Goal: Task Accomplishment & Management: Complete application form

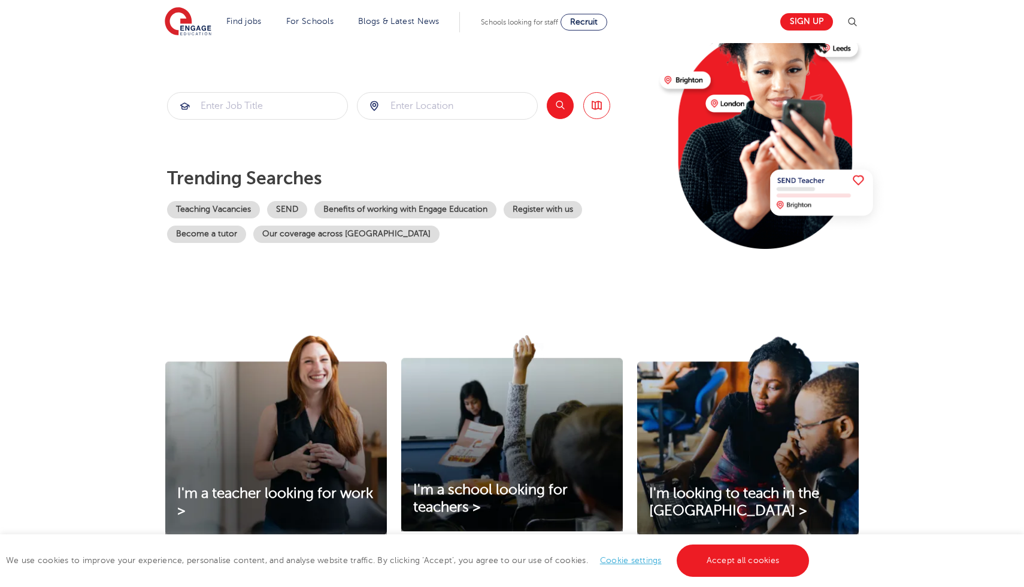
scroll to position [142, 0]
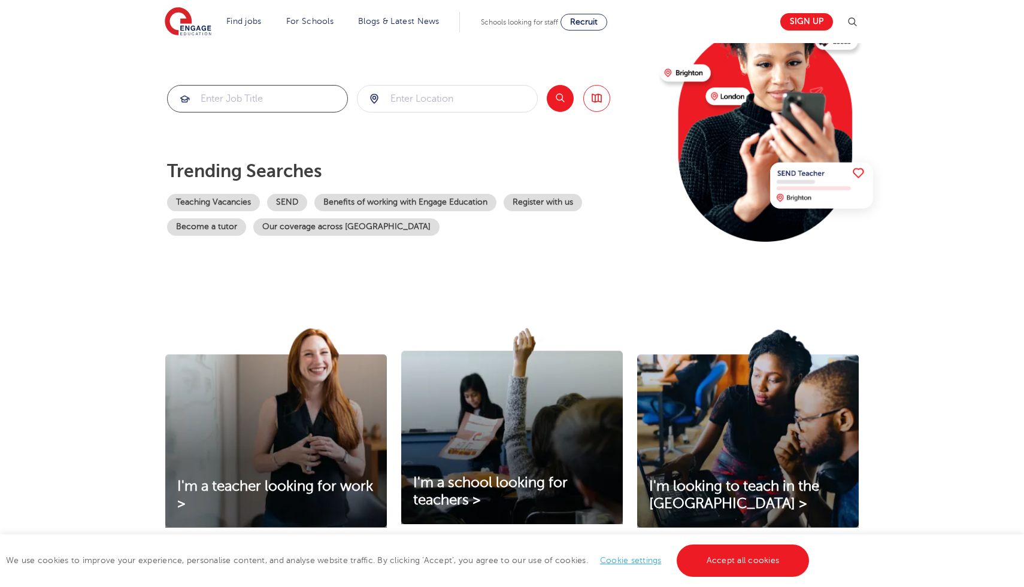
click at [281, 105] on input "search" at bounding box center [258, 99] width 180 height 26
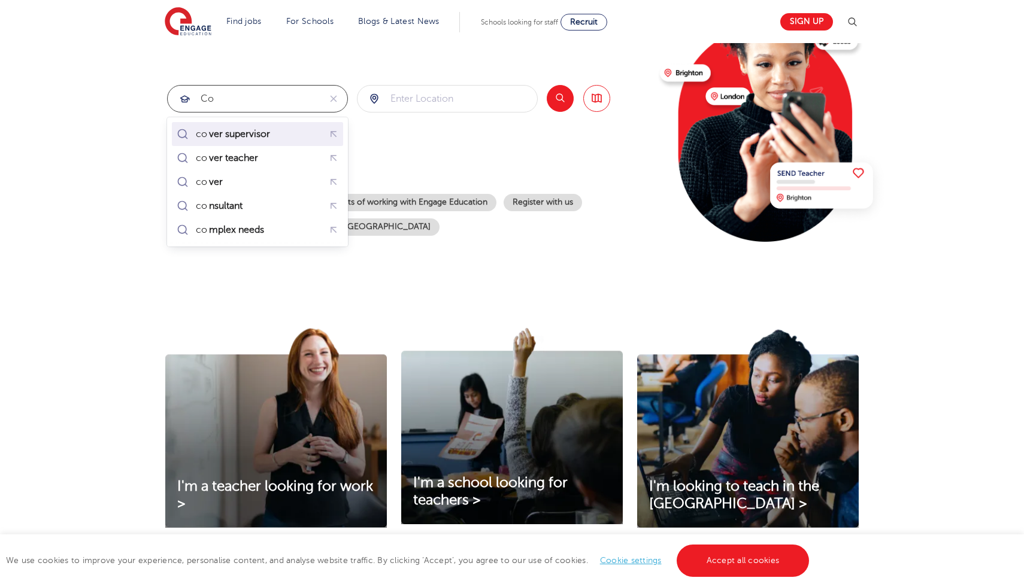
click at [275, 136] on div "co ver supervisor" at bounding box center [236, 134] width 81 height 12
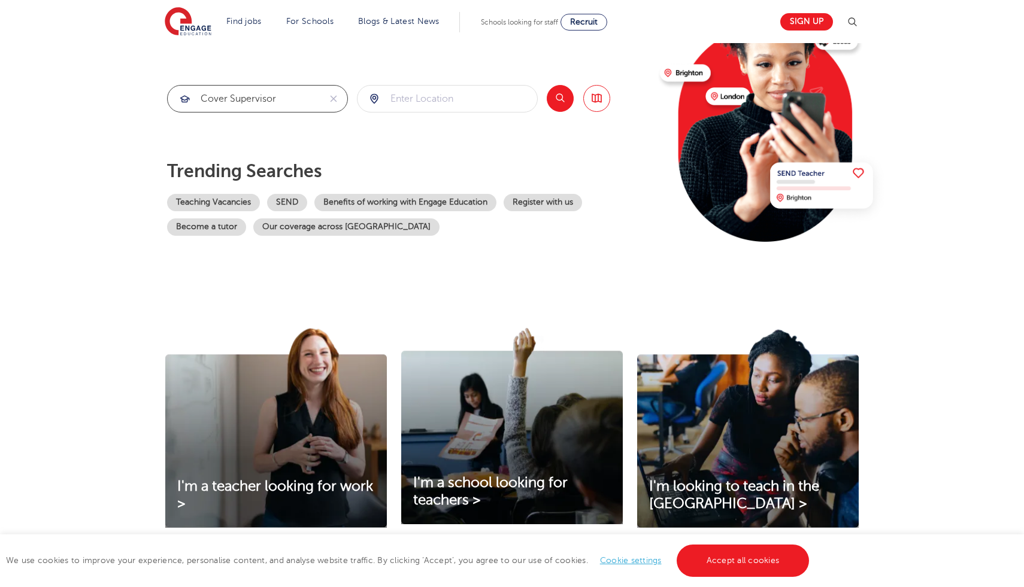
type input "cover supervisor"
click at [403, 102] on input "search" at bounding box center [447, 99] width 180 height 26
type input "L"
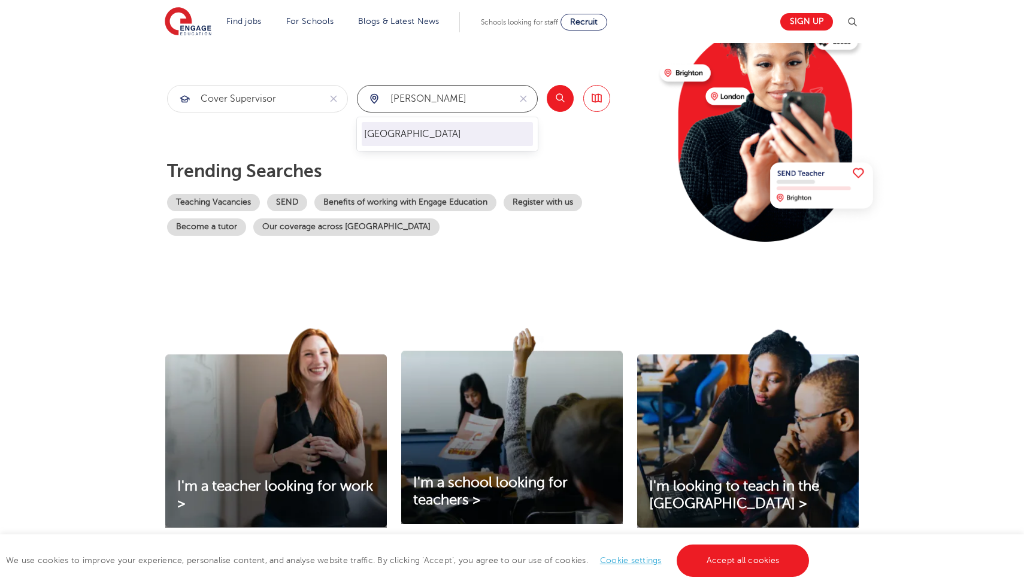
click at [424, 137] on li "[GEOGRAPHIC_DATA]" at bounding box center [447, 134] width 171 height 24
type input "[GEOGRAPHIC_DATA]"
click at [562, 93] on button "Search" at bounding box center [560, 98] width 27 height 27
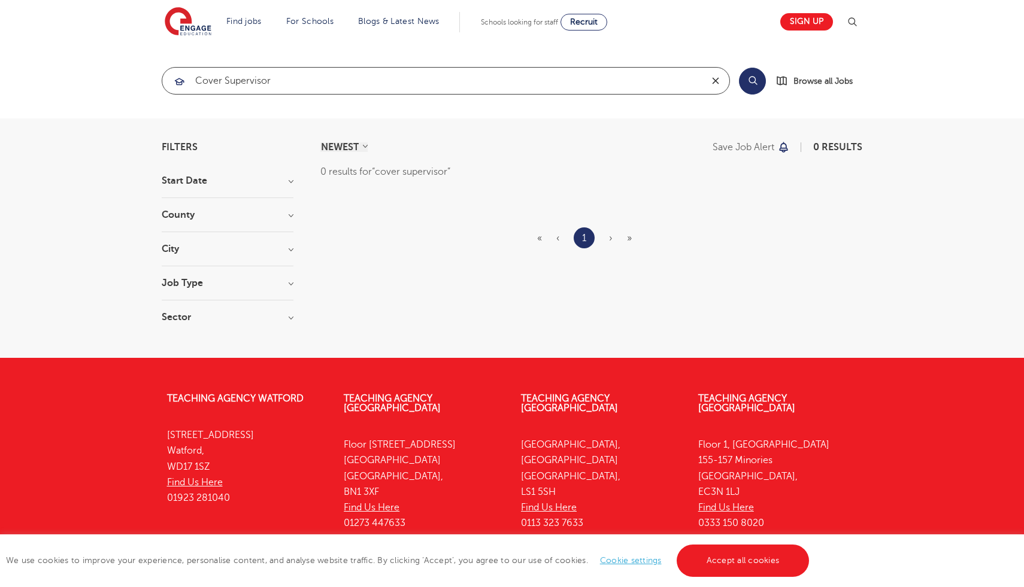
click at [709, 80] on button "reset" at bounding box center [716, 81] width 28 height 26
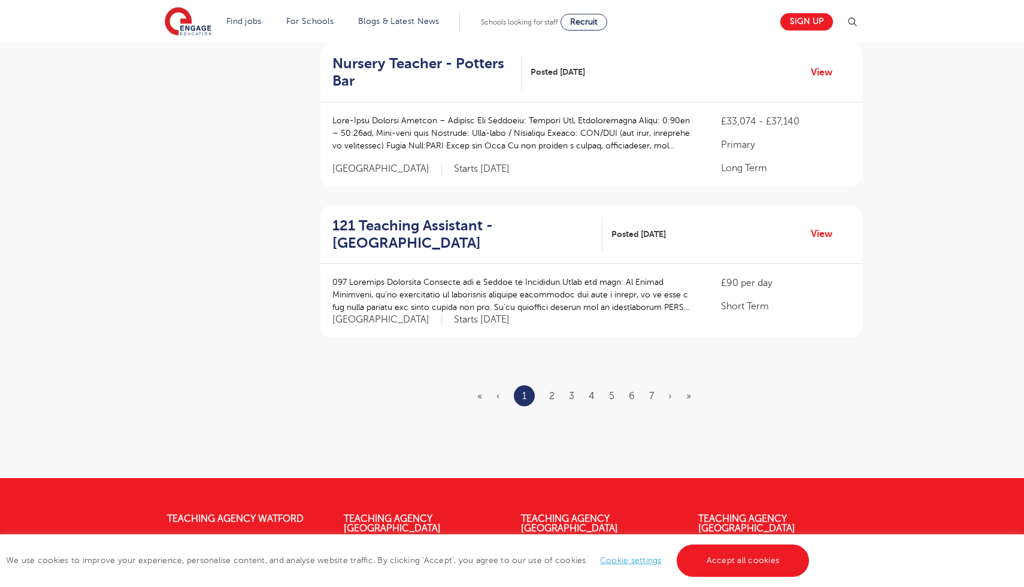
scroll to position [1361, 0]
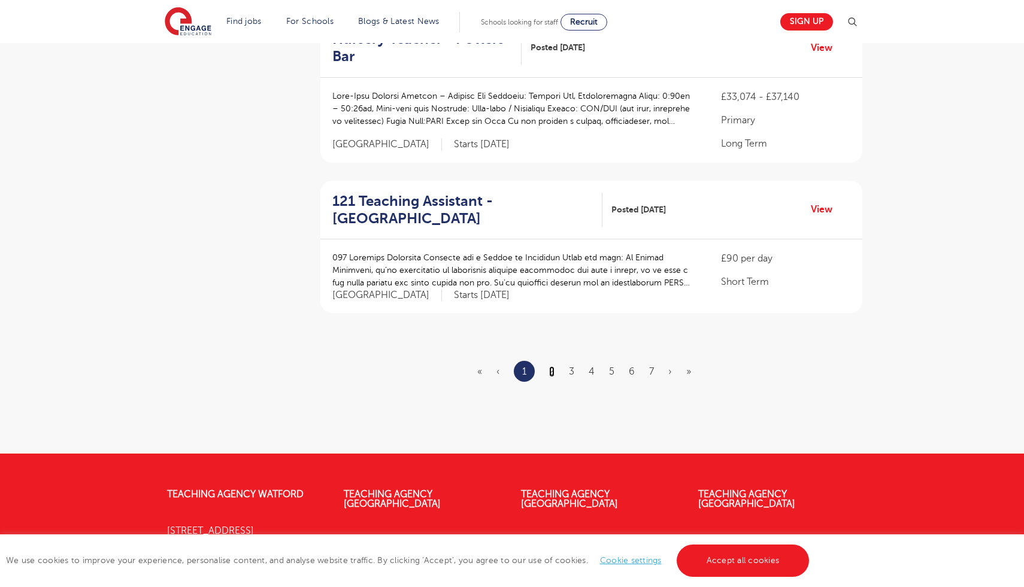
click at [550, 371] on link "2" at bounding box center [551, 371] width 5 height 11
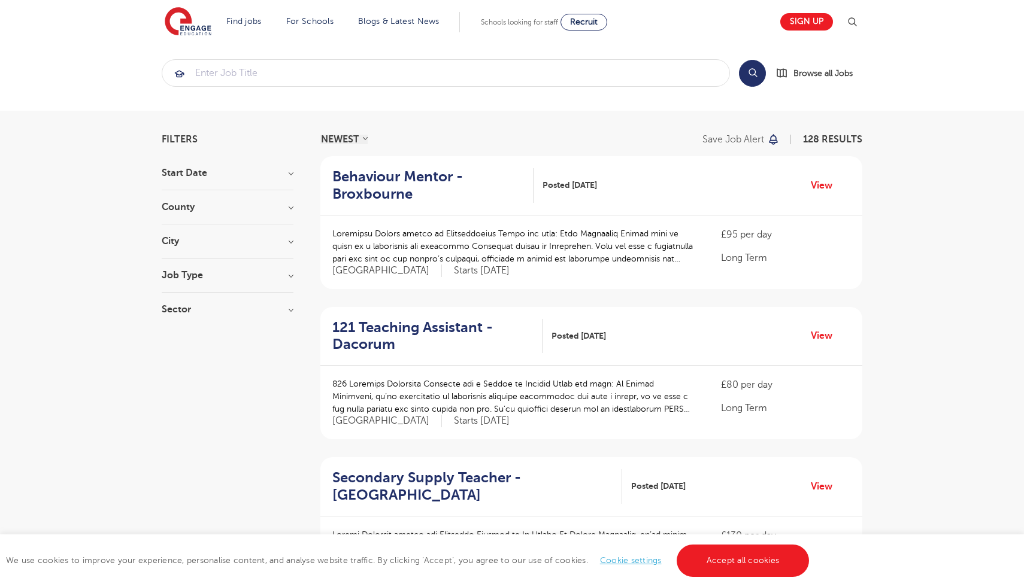
scroll to position [9, 0]
click at [274, 275] on h3 "Job Type" at bounding box center [228, 274] width 132 height 10
click at [218, 293] on span "Long Term" at bounding box center [203, 298] width 46 height 11
click at [187, 293] on input "Long Term 11" at bounding box center [184, 297] width 8 height 8
checkbox input "true"
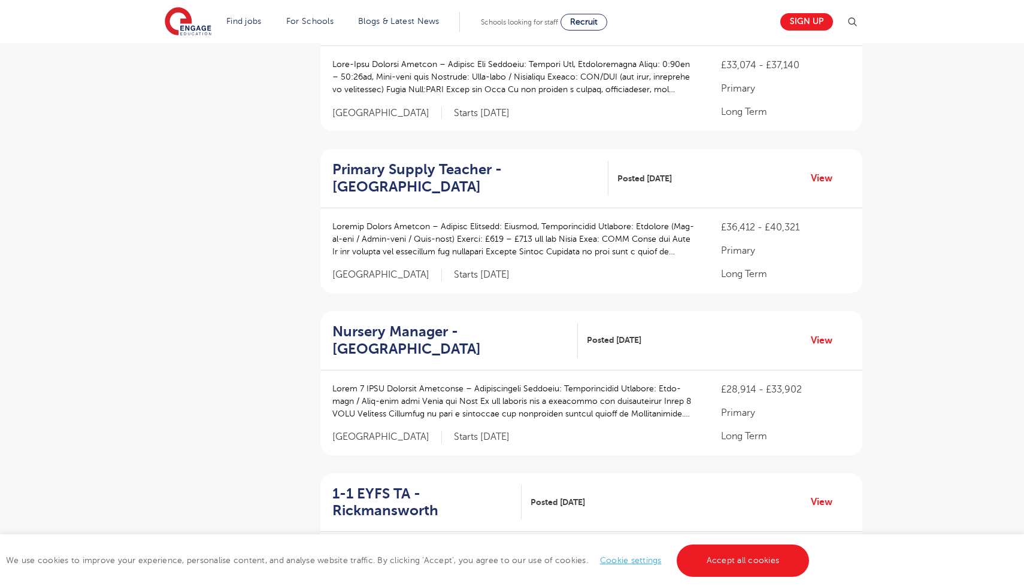
scroll to position [793, 0]
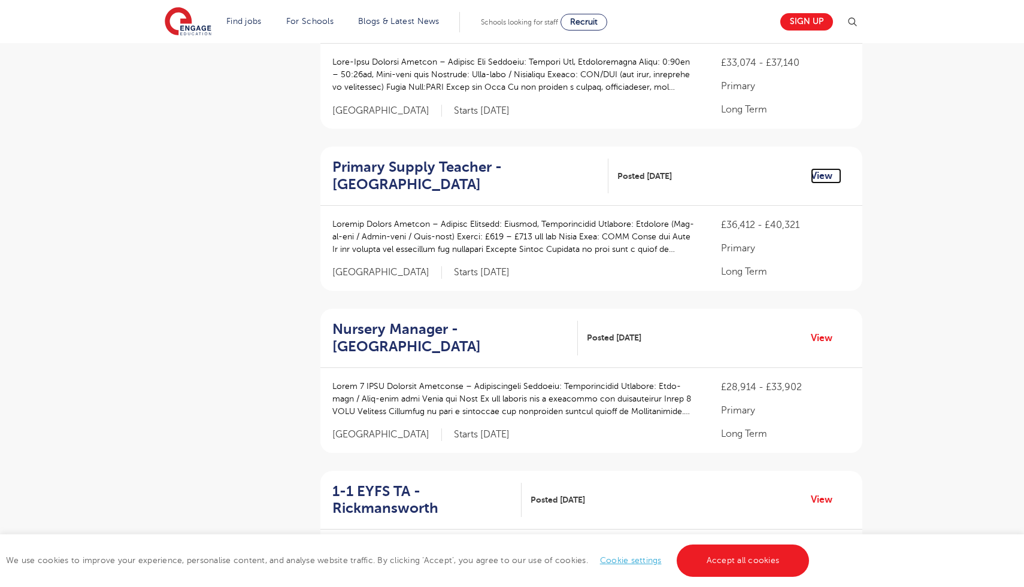
click at [813, 175] on link "View" at bounding box center [826, 176] width 31 height 16
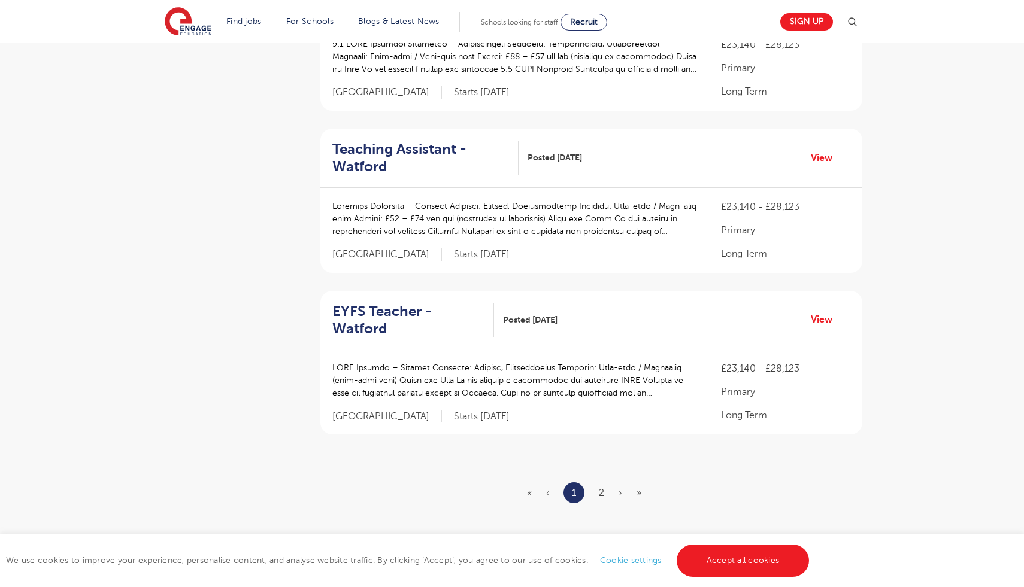
scroll to position [1318, 0]
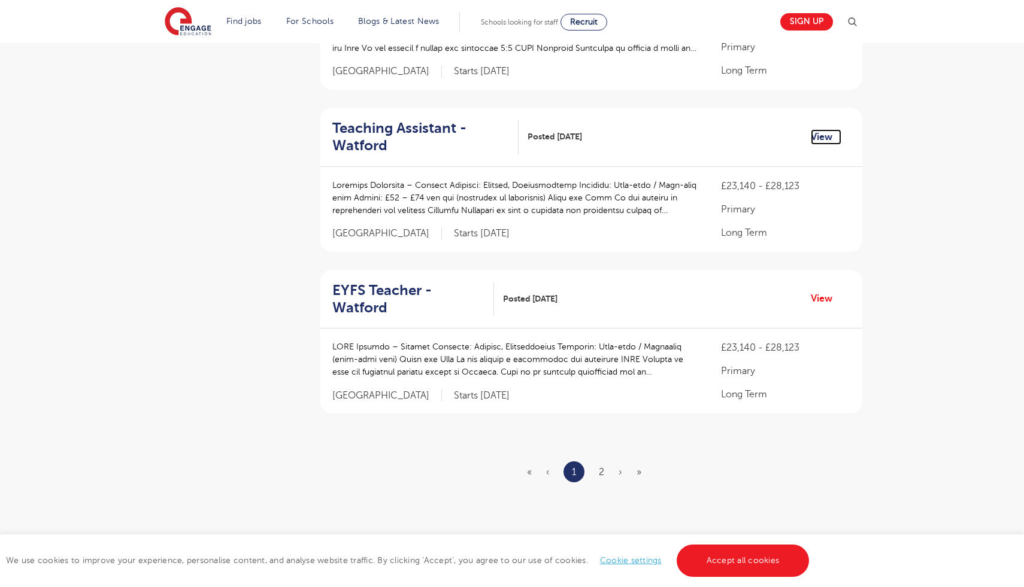
click at [817, 135] on link "View" at bounding box center [826, 137] width 31 height 16
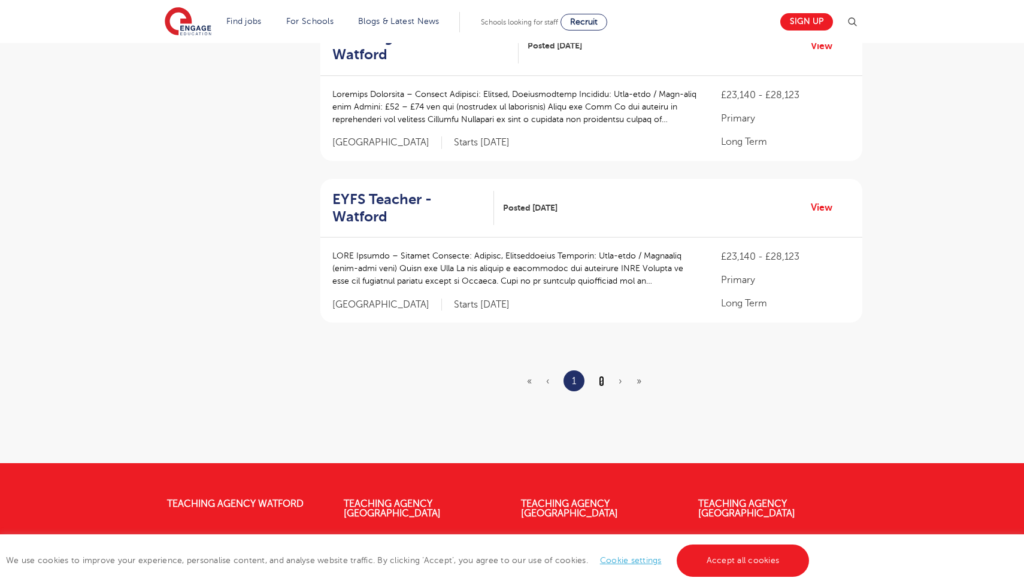
click at [602, 376] on link "2" at bounding box center [601, 381] width 5 height 11
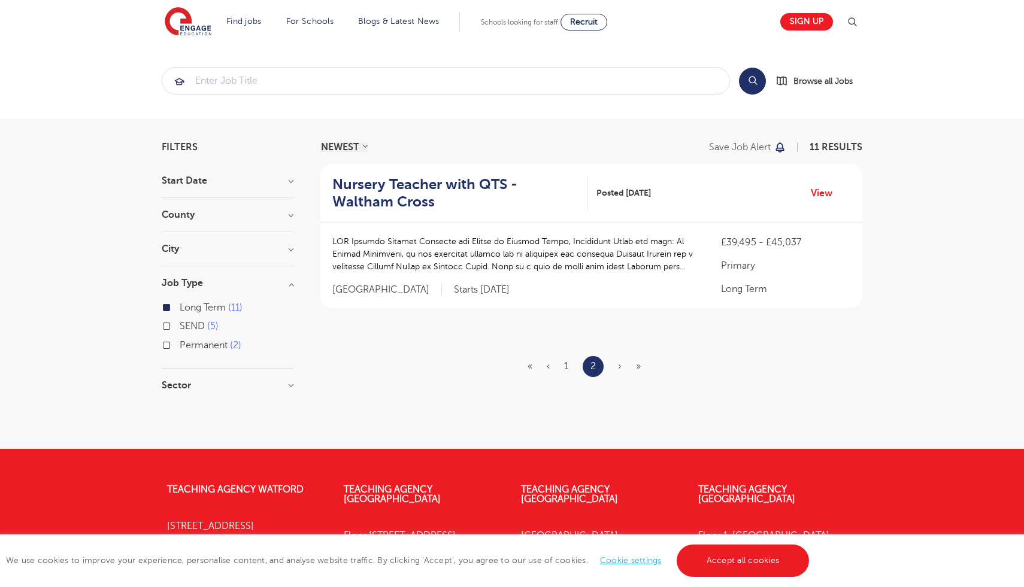
click at [616, 365] on ul "« ‹ 1 2 › »" at bounding box center [591, 366] width 128 height 21
click at [618, 365] on ul "« ‹ 1 2 › »" at bounding box center [591, 366] width 128 height 21
click at [567, 363] on link "1" at bounding box center [566, 366] width 4 height 11
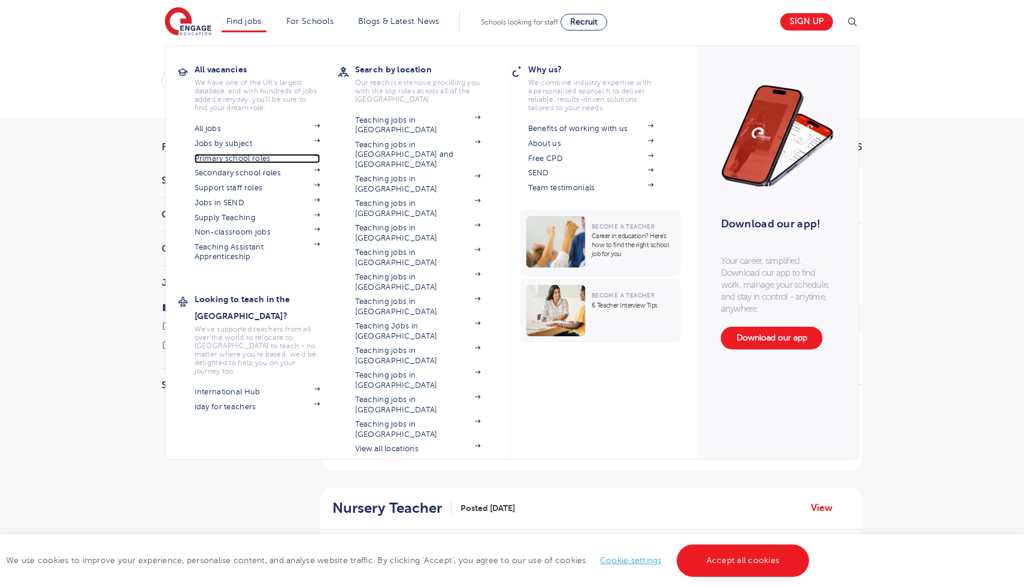
click at [261, 156] on link "Primary school roles" at bounding box center [258, 159] width 126 height 10
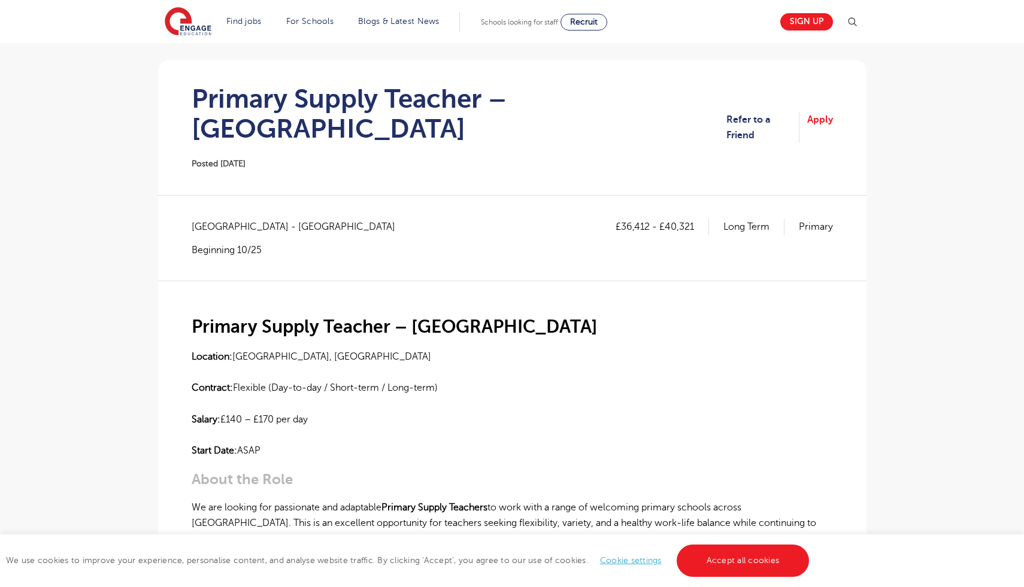
scroll to position [73, 0]
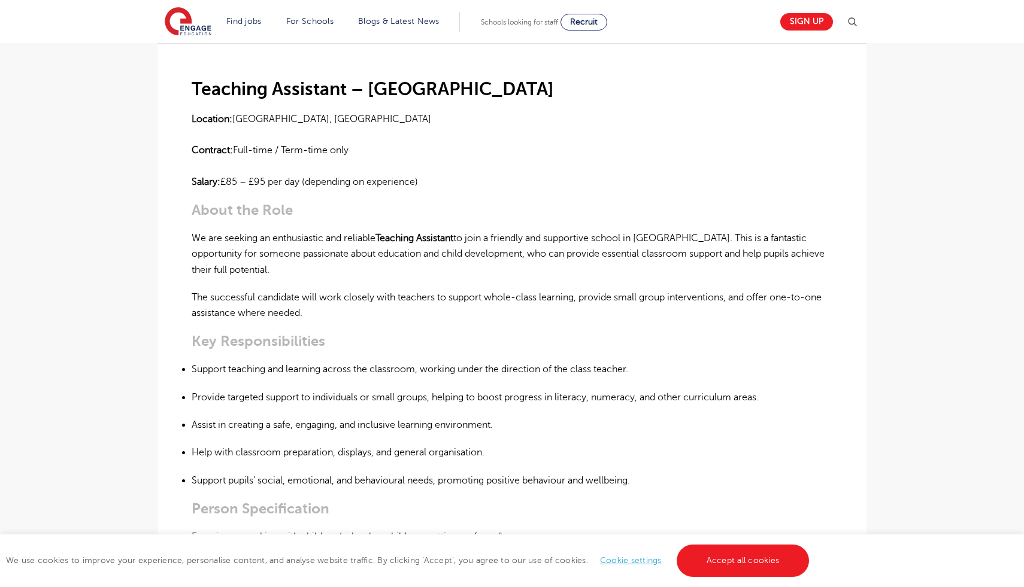
scroll to position [545, 0]
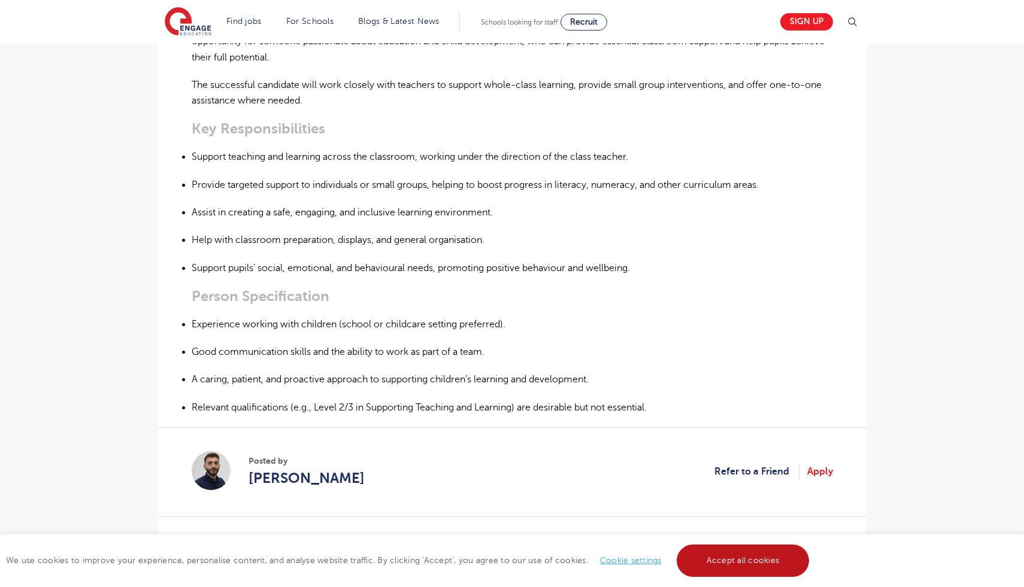
click at [763, 563] on link "Accept all cookies" at bounding box center [743, 561] width 133 height 32
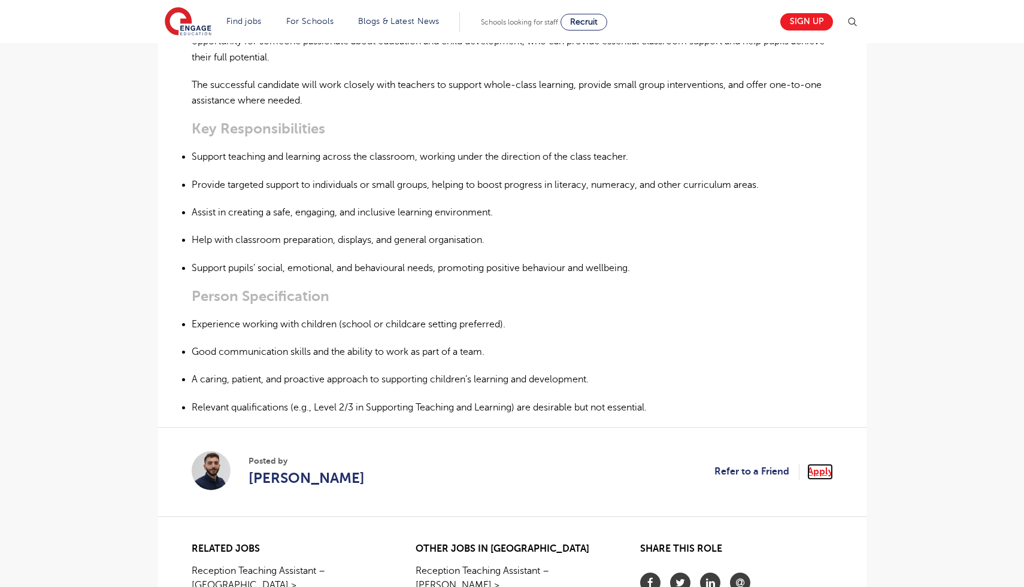
click at [818, 464] on link "Apply" at bounding box center [820, 472] width 26 height 16
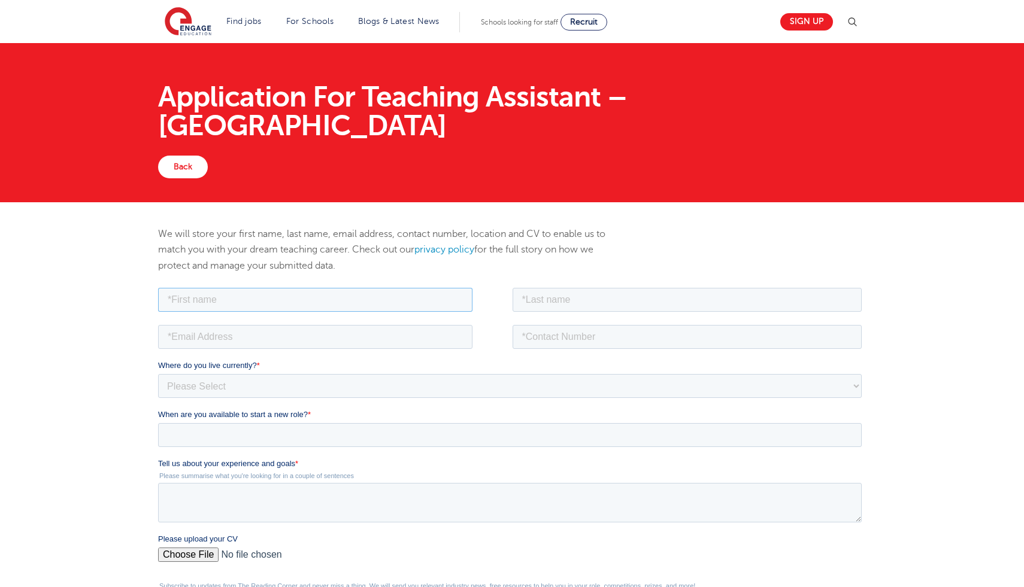
click at [398, 297] on input "text" at bounding box center [314, 299] width 314 height 24
type input "Imaan"
type input "[PERSON_NAME]"
type input "[EMAIL_ADDRESS][DOMAIN_NAME]"
type input "07436854380"
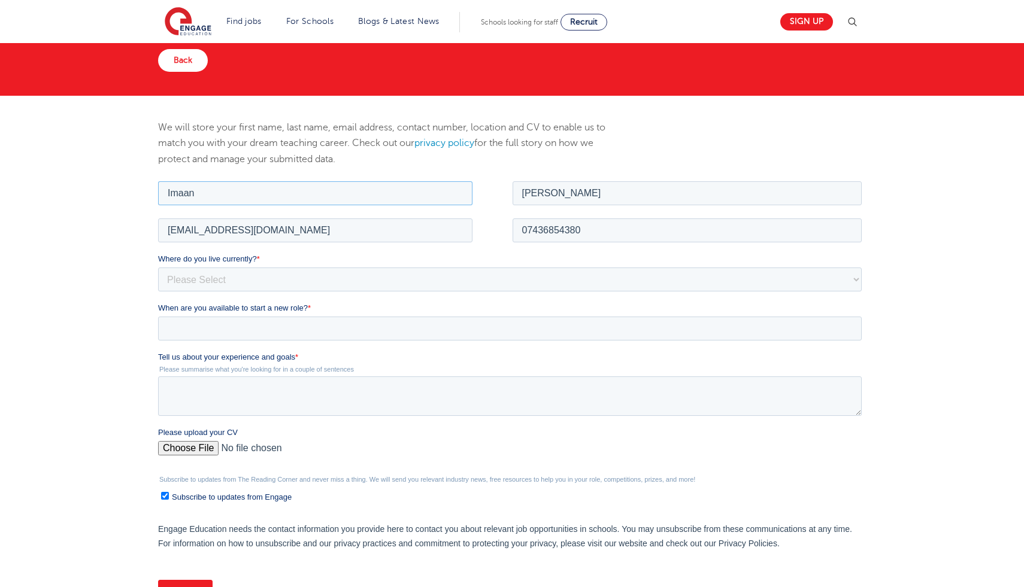
scroll to position [107, 0]
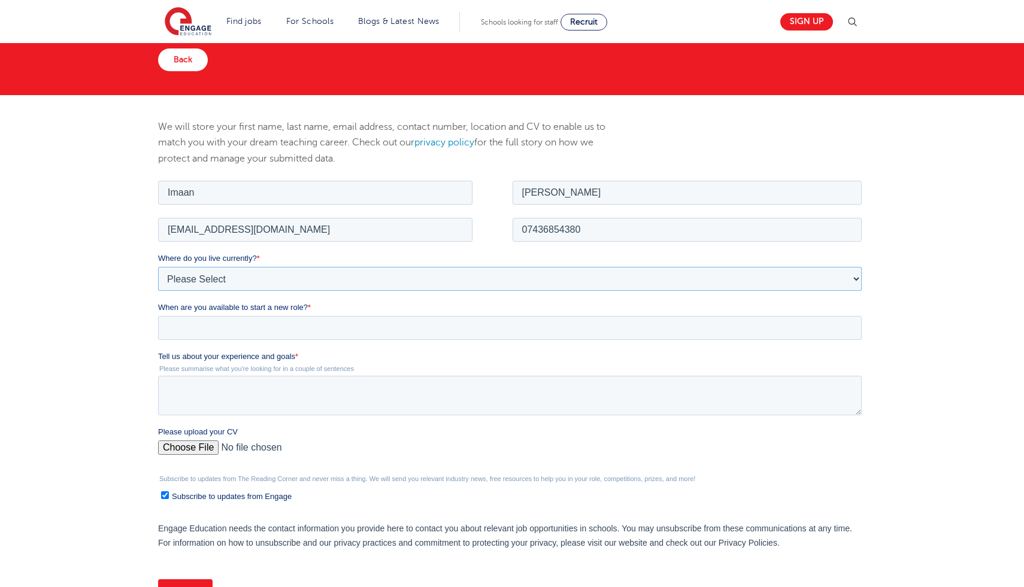
click at [311, 272] on select "Please Select [GEOGRAPHIC_DATA] [GEOGRAPHIC_DATA] [GEOGRAPHIC_DATA] [GEOGRAPHIC…" at bounding box center [508, 278] width 703 height 24
select select "UK"
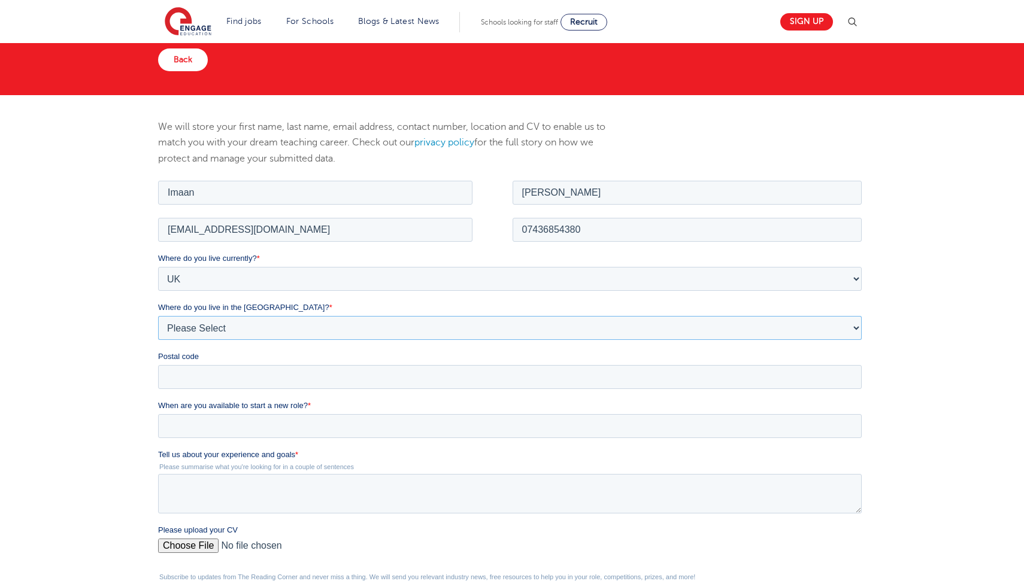
click at [294, 323] on select "Please Select Overseas [GEOGRAPHIC_DATA] [GEOGRAPHIC_DATA] [GEOGRAPHIC_DATA] [G…" at bounding box center [508, 328] width 703 height 24
select select "[GEOGRAPHIC_DATA]"
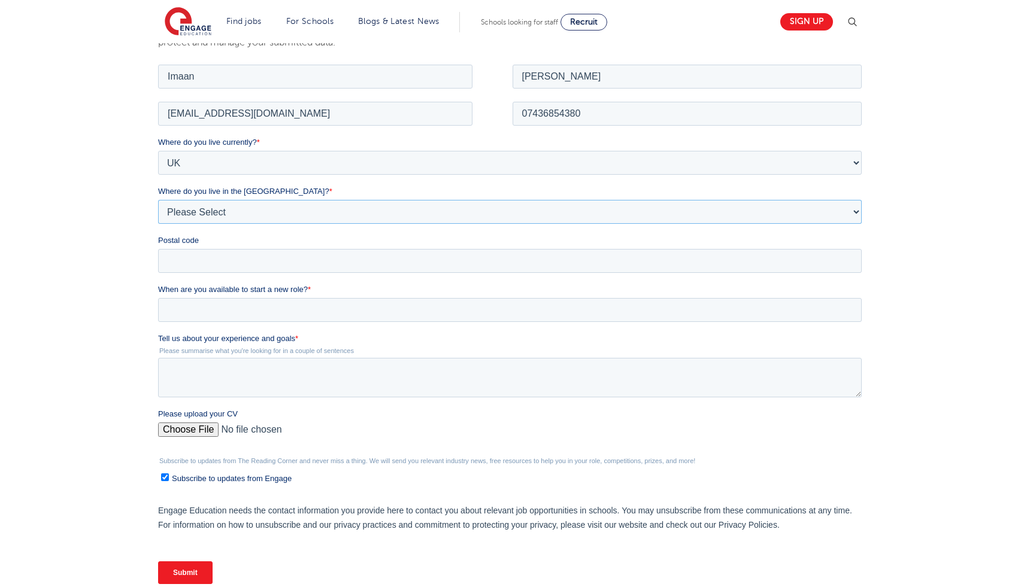
scroll to position [225, 0]
click at [262, 267] on input "Postal code" at bounding box center [508, 259] width 703 height 24
type input "WD18 0EA"
click at [260, 309] on input "When are you available to start a new role? *" at bounding box center [508, 308] width 703 height 24
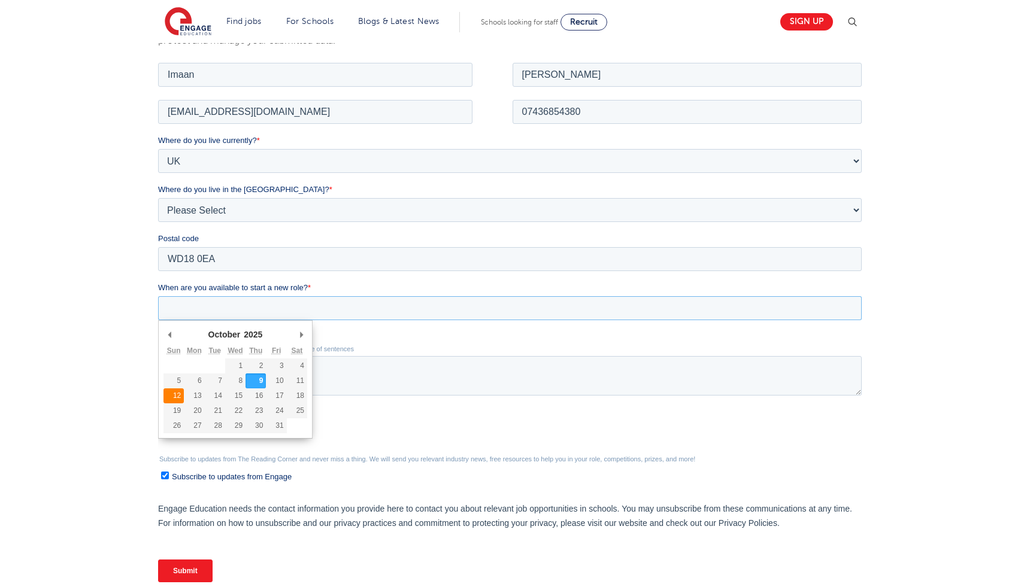
type div "2025-10-12"
type input "2025/10/12"
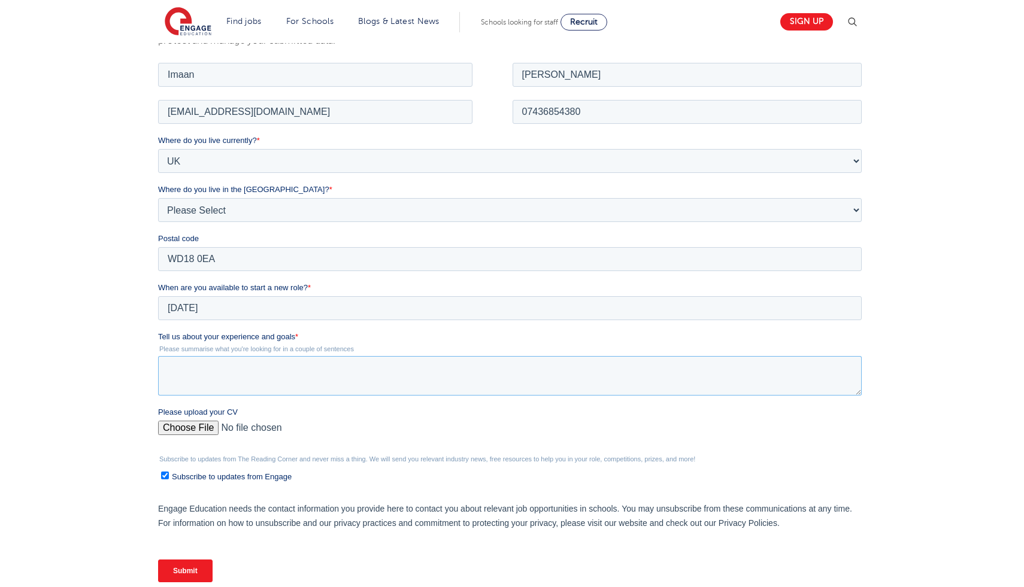
click at [186, 381] on textarea "Tell us about your experience and goals *" at bounding box center [508, 376] width 703 height 40
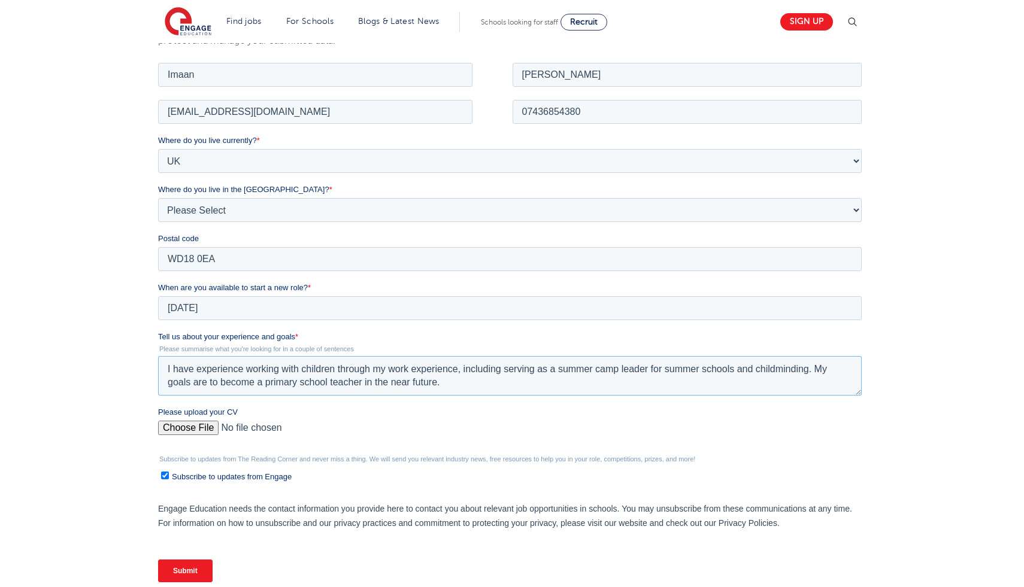
click at [465, 383] on textarea "I have experience working with children through my work experience, including s…" at bounding box center [508, 376] width 703 height 40
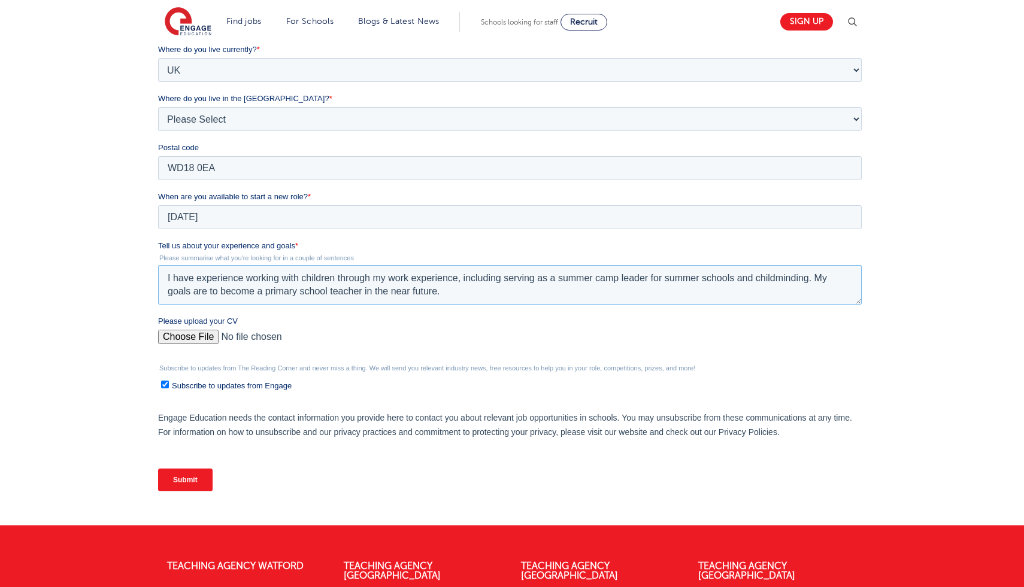
scroll to position [321, 0]
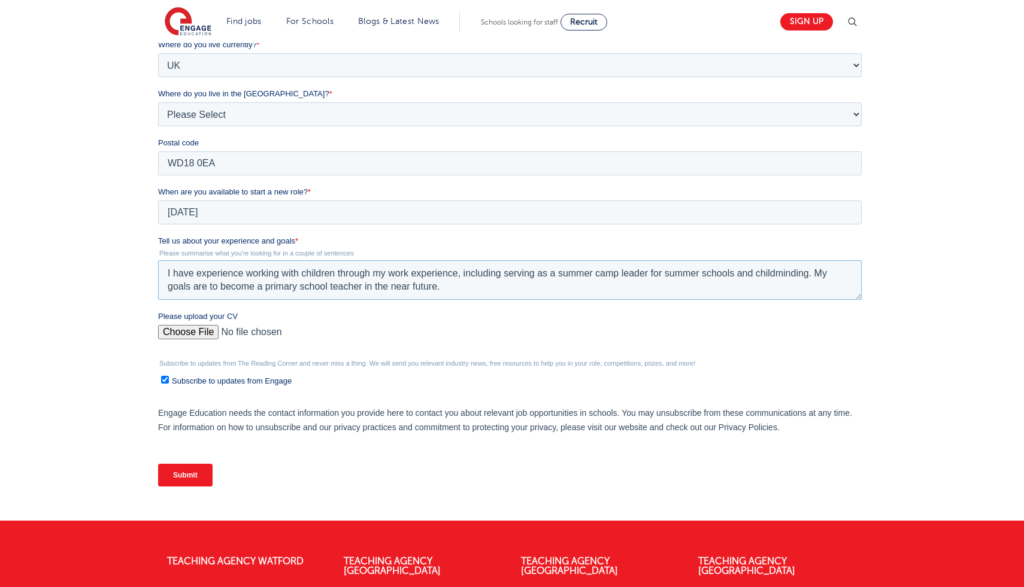
type textarea "I have experience working with children through my work experience, including s…"
click at [169, 333] on input "Please upload your CV" at bounding box center [508, 337] width 703 height 24
type input "C:\fakepath\Imaan Zahid skills led CV.docx"
click at [178, 332] on input "Please upload your CV" at bounding box center [508, 337] width 703 height 24
click at [180, 477] on input "Submit" at bounding box center [184, 475] width 54 height 23
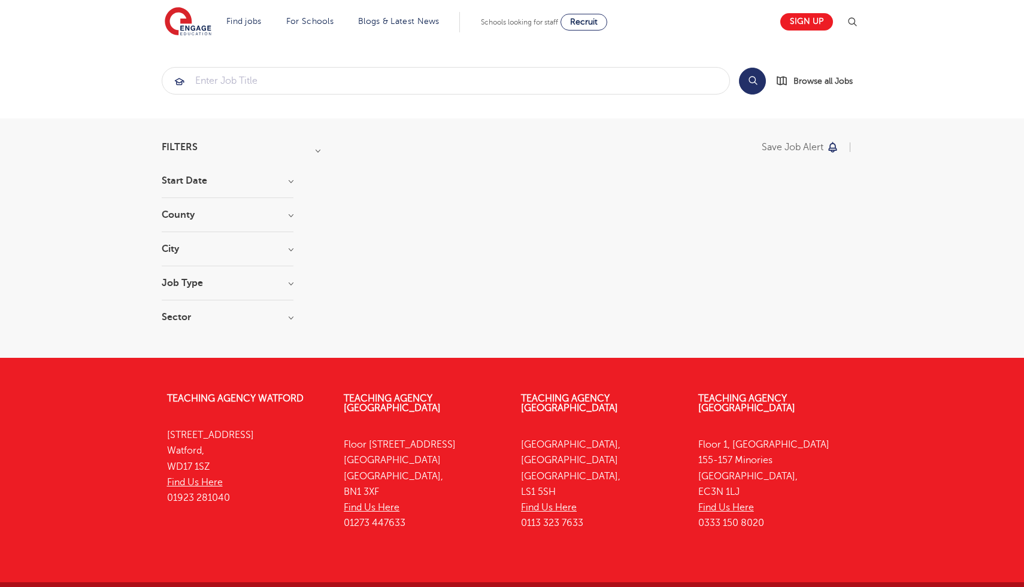
click at [259, 181] on h3 "Start Date" at bounding box center [228, 181] width 132 height 10
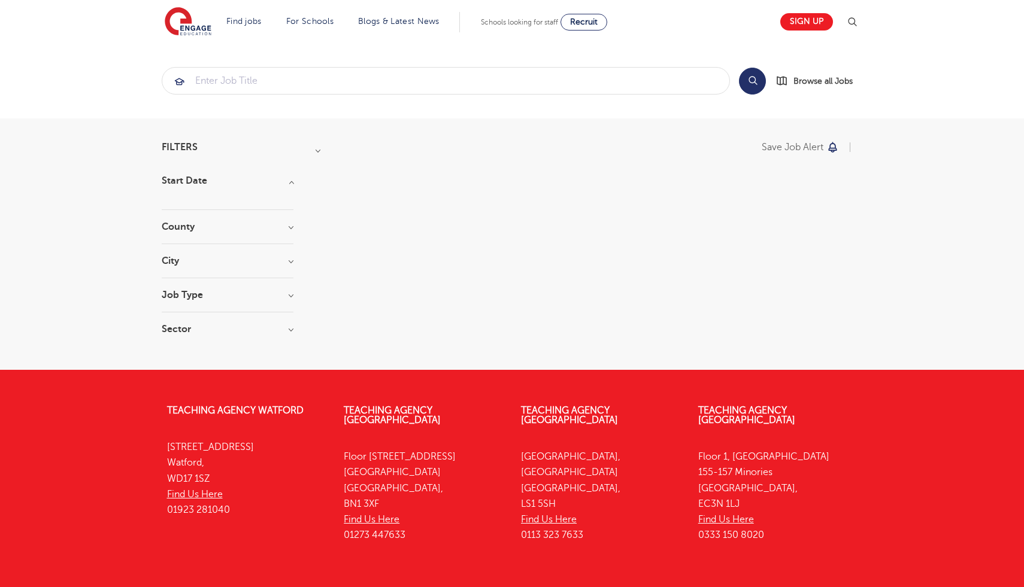
click at [259, 181] on h3 "Start Date" at bounding box center [228, 181] width 132 height 10
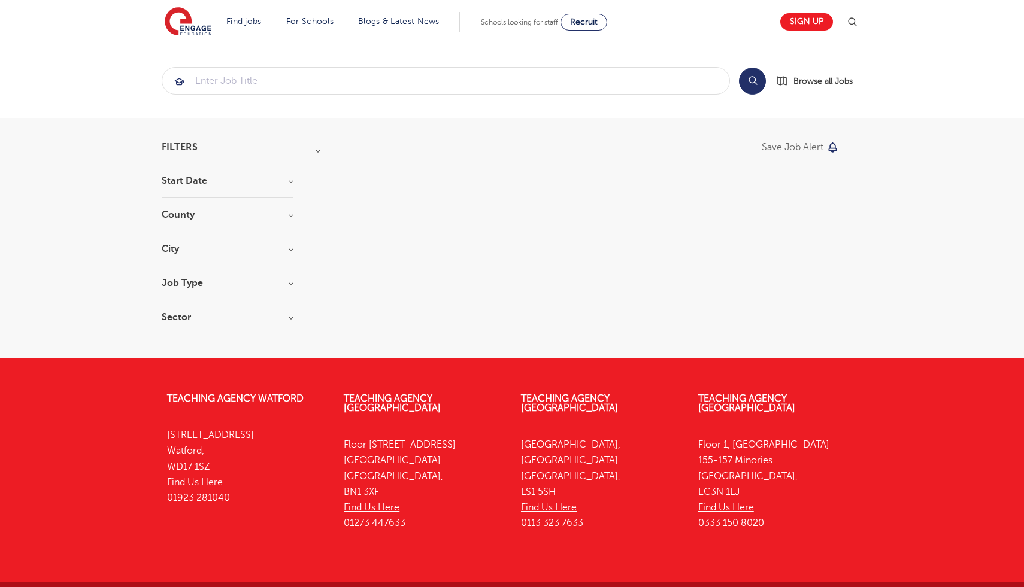
click at [254, 215] on h3 "County" at bounding box center [228, 215] width 132 height 10
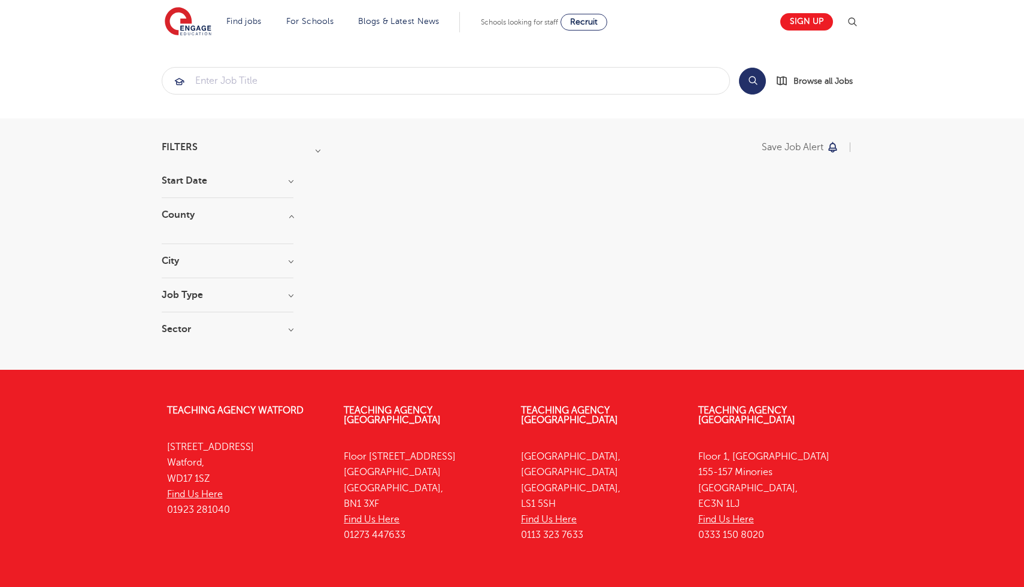
click at [254, 215] on h3 "County" at bounding box center [228, 215] width 132 height 10
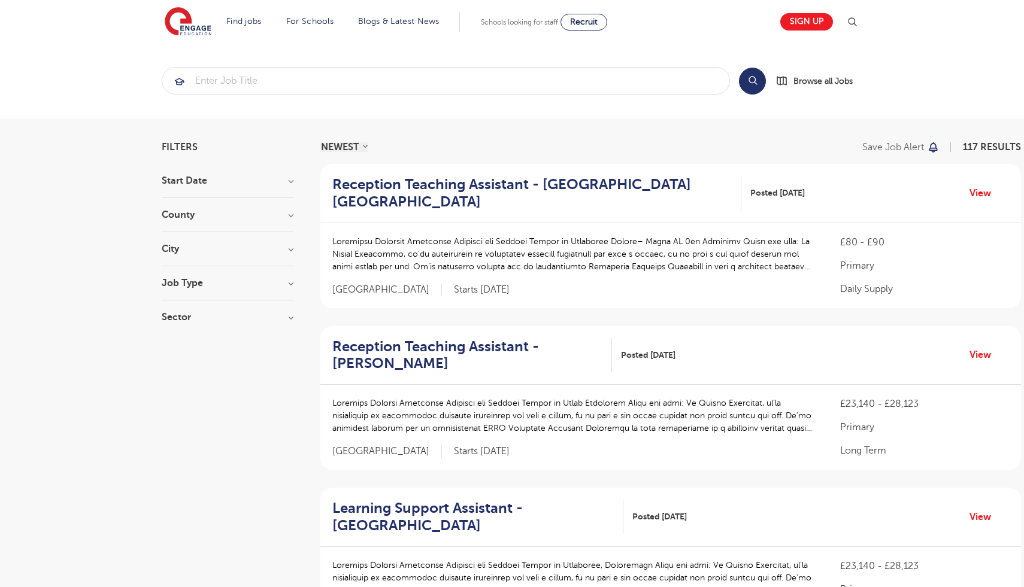
click at [254, 215] on h3 "County" at bounding box center [228, 215] width 132 height 10
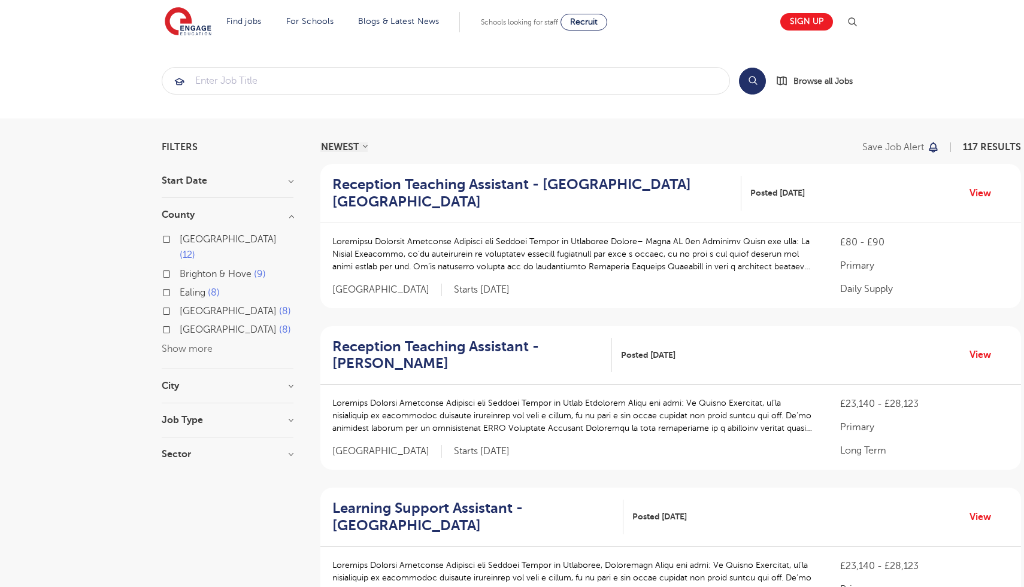
click at [228, 232] on label "[GEOGRAPHIC_DATA] 12" at bounding box center [237, 248] width 114 height 32
click at [187, 234] on input "[GEOGRAPHIC_DATA] 12" at bounding box center [184, 238] width 8 height 8
checkbox input "true"
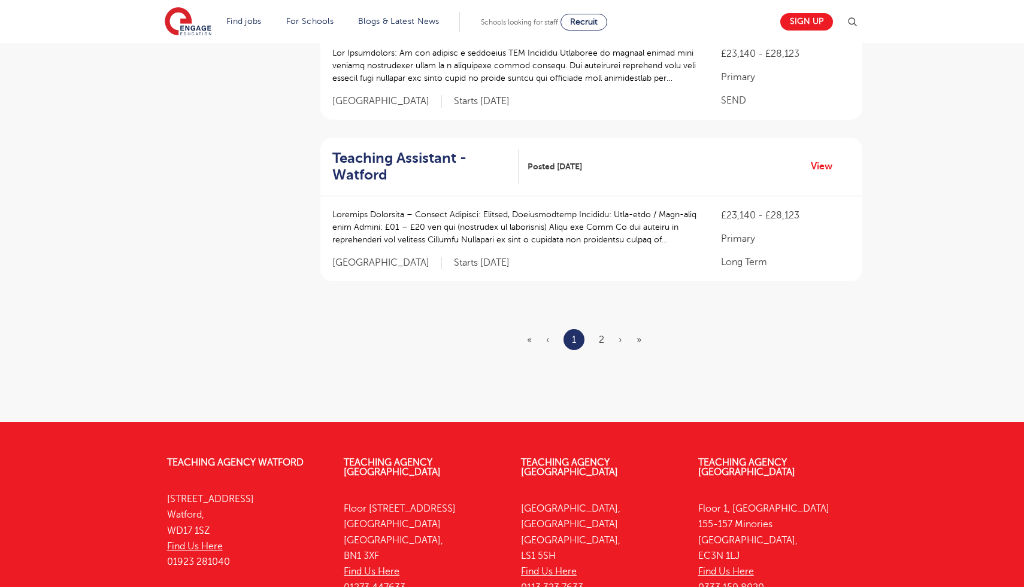
scroll to position [1473, 0]
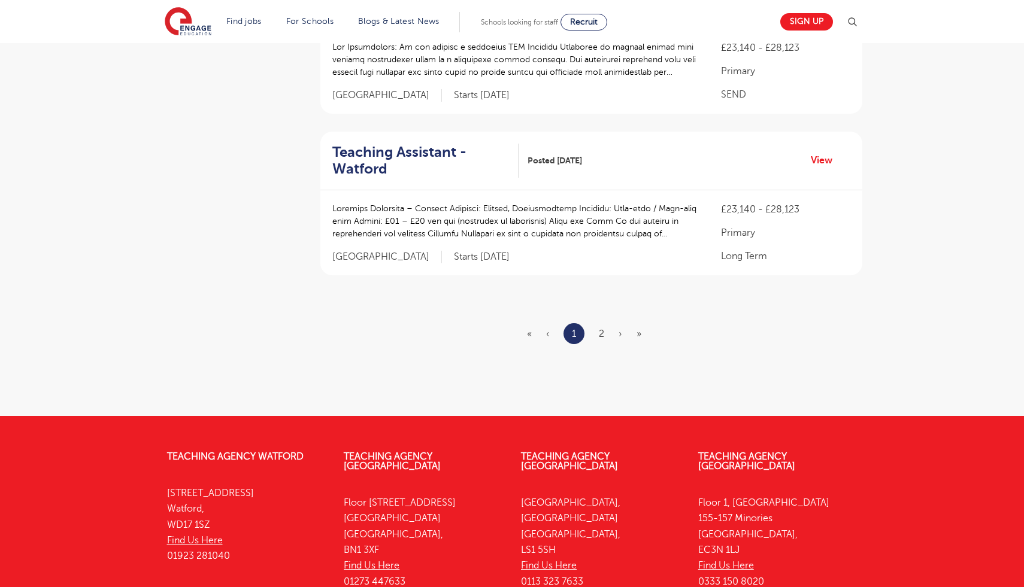
click at [597, 332] on ul "« ‹ 1 2 › »" at bounding box center [591, 333] width 129 height 21
click at [601, 335] on link "2" at bounding box center [601, 334] width 5 height 11
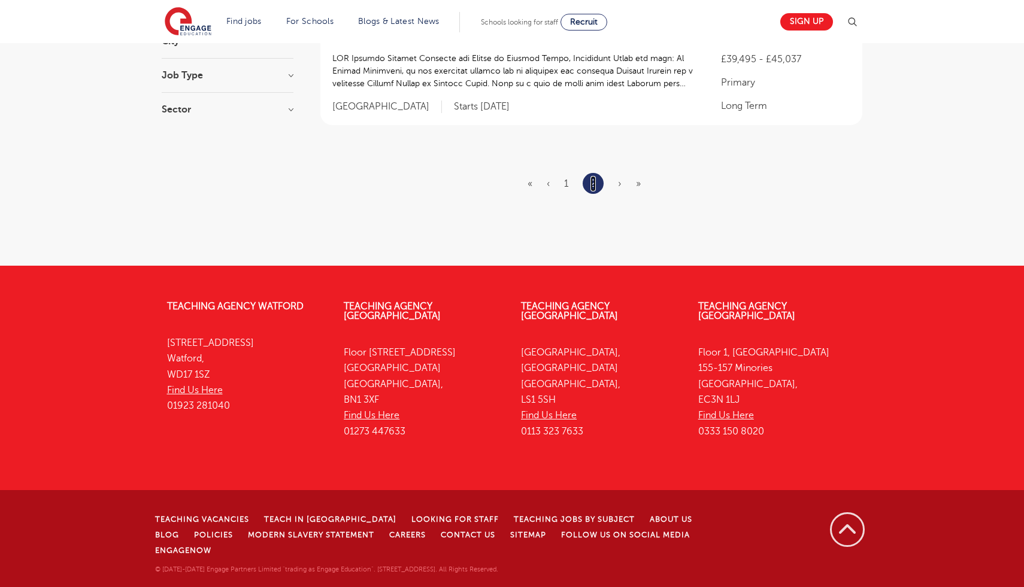
scroll to position [0, 0]
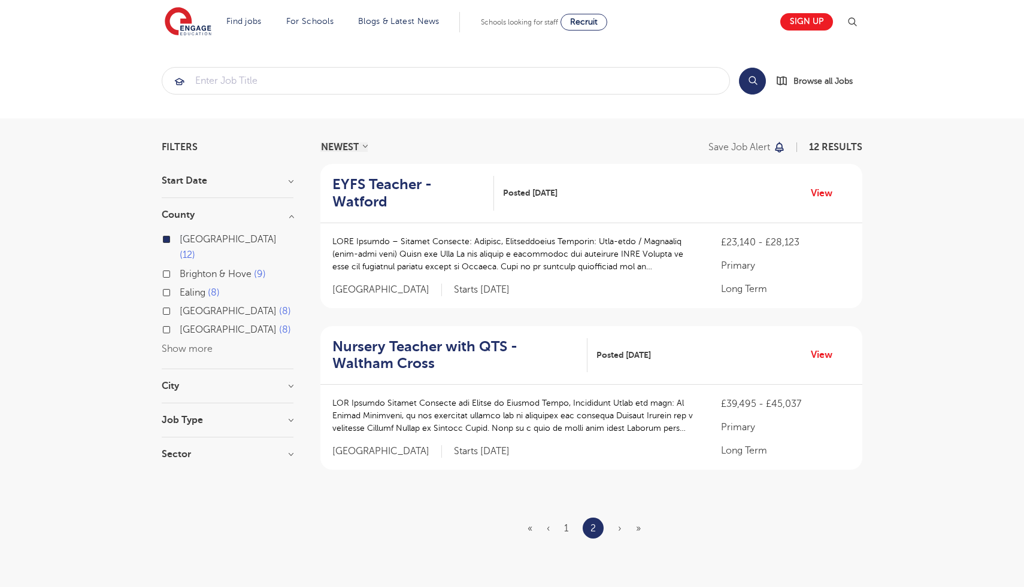
click at [196, 361] on section "Start Date [DATE] [DATE] Show more County [GEOGRAPHIC_DATA] 12 [GEOGRAPHIC_DATA…" at bounding box center [228, 323] width 132 height 295
click at [286, 381] on h3 "City" at bounding box center [228, 386] width 132 height 10
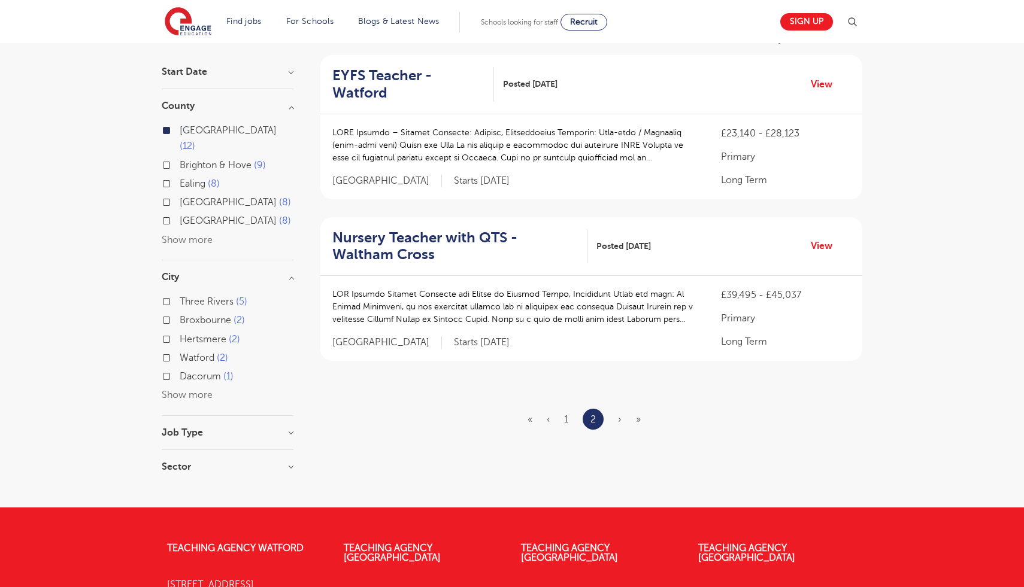
scroll to position [110, 0]
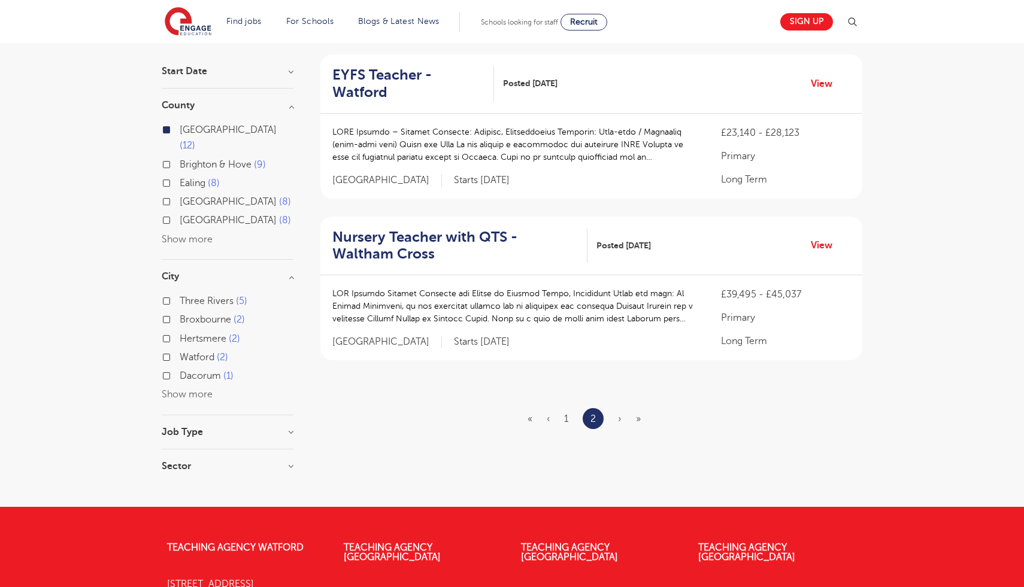
click at [180, 293] on label "Three Rivers 5" at bounding box center [214, 301] width 68 height 16
click at [180, 296] on input "Three Rivers 5" at bounding box center [184, 300] width 8 height 8
checkbox input "true"
click at [170, 350] on div "Watford 2" at bounding box center [228, 359] width 132 height 19
click at [219, 427] on div "Job Type Long Term 10 SEND 2" at bounding box center [228, 438] width 132 height 22
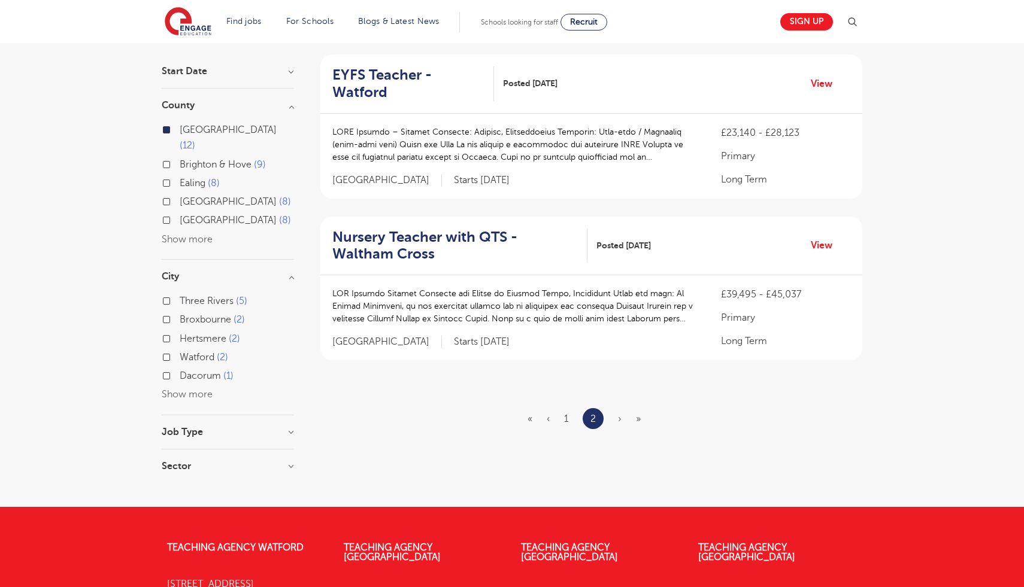
click at [287, 427] on h3 "Job Type" at bounding box center [228, 432] width 132 height 10
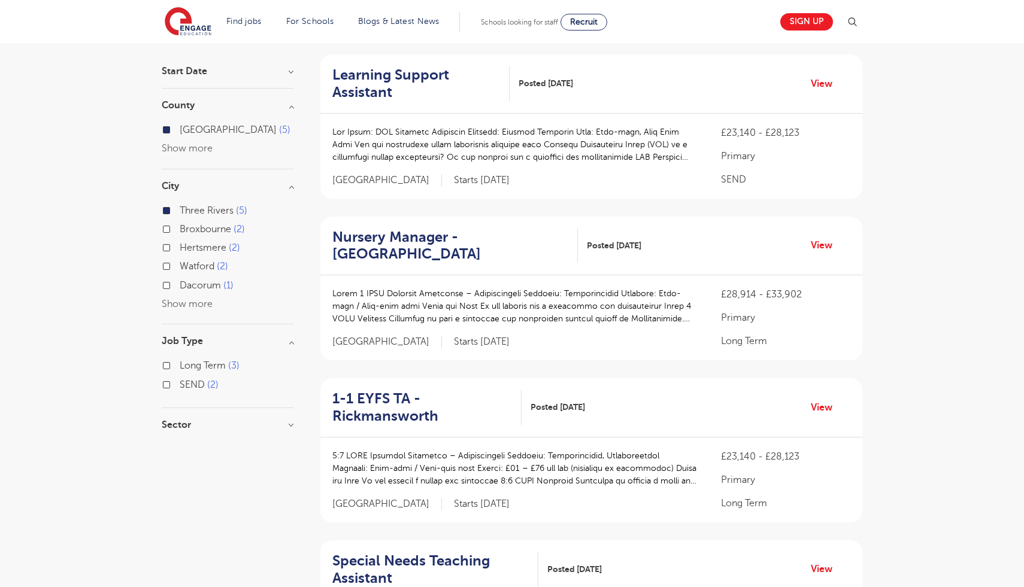
click at [290, 345] on h3 "Job Type" at bounding box center [228, 341] width 132 height 10
